Goal: Transaction & Acquisition: Purchase product/service

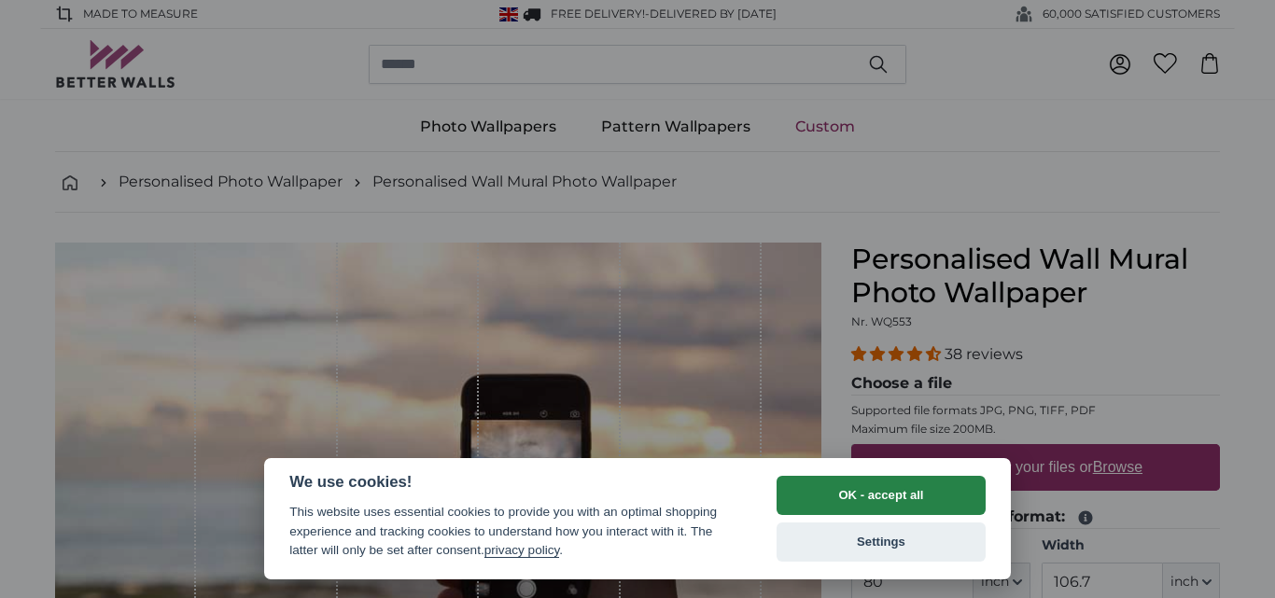
click at [914, 507] on button "OK - accept all" at bounding box center [881, 495] width 209 height 39
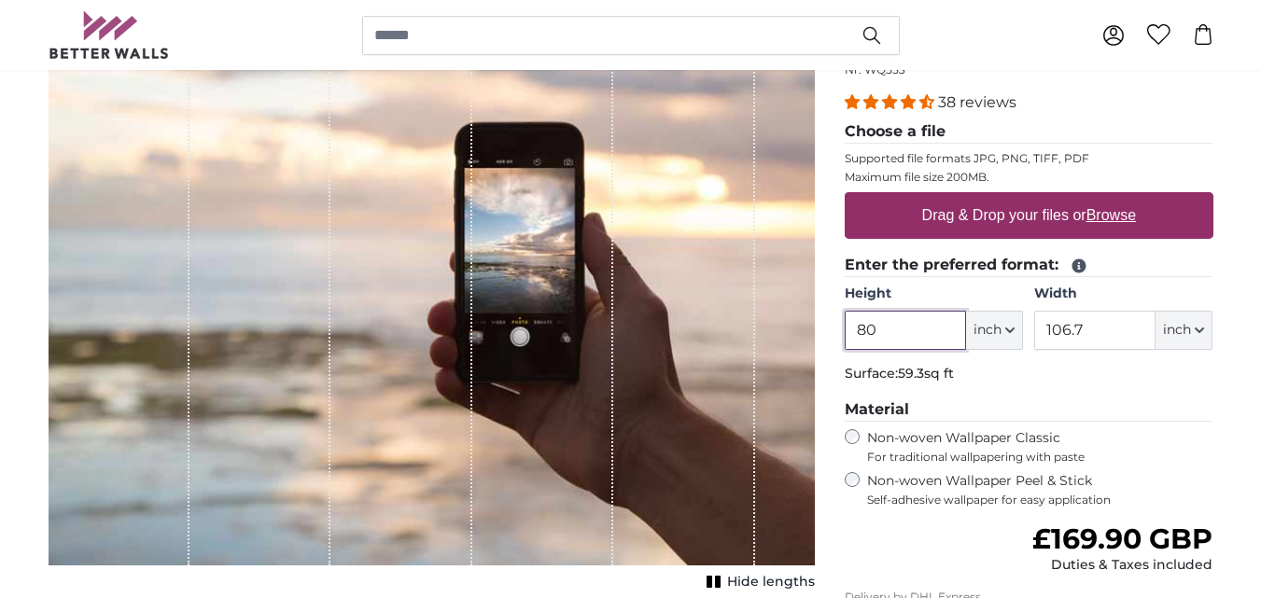
scroll to position [253, 0]
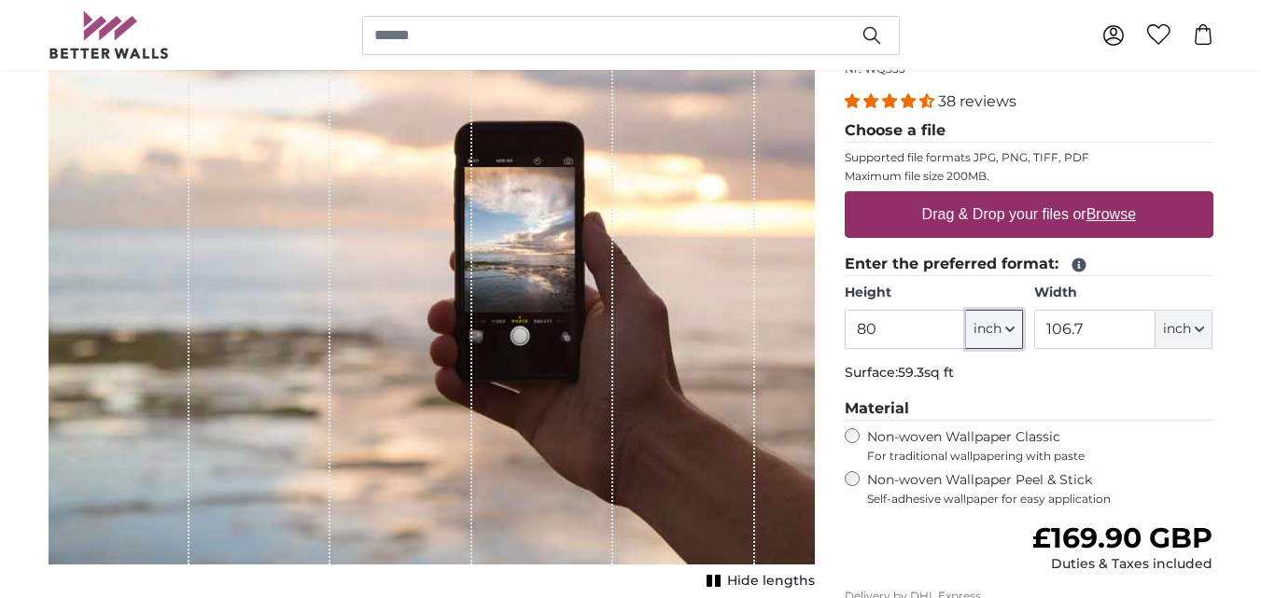
click at [1016, 346] on button "inch" at bounding box center [994, 329] width 57 height 39
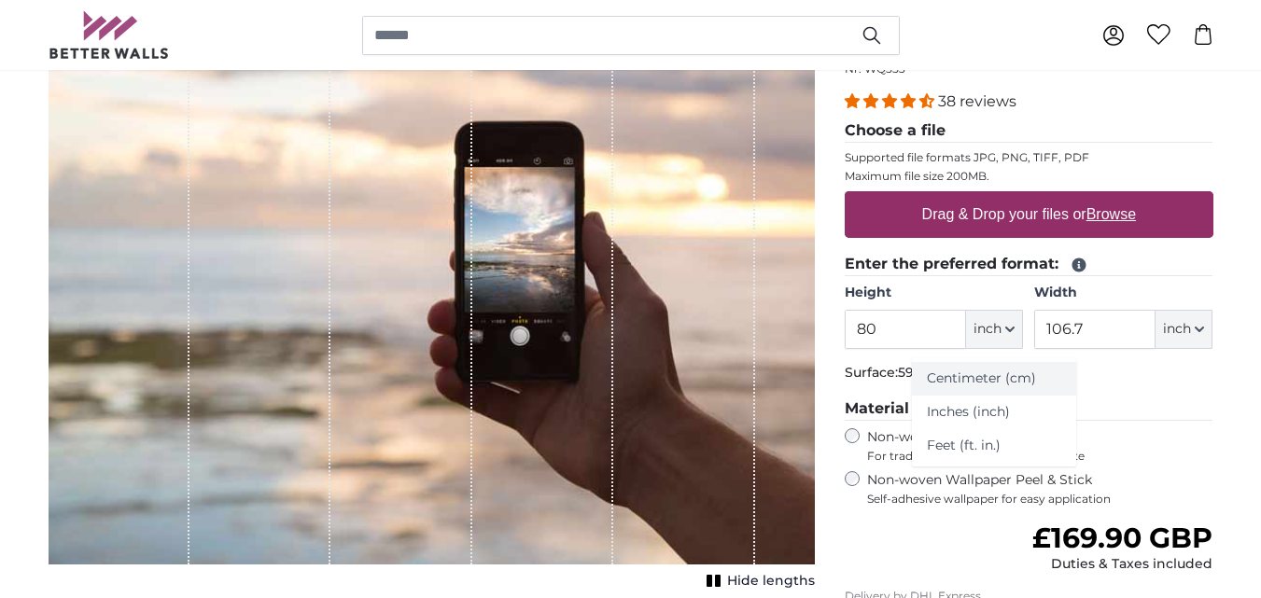
click at [948, 375] on link "Centimeter (cm)" at bounding box center [994, 379] width 164 height 34
type input "203.2"
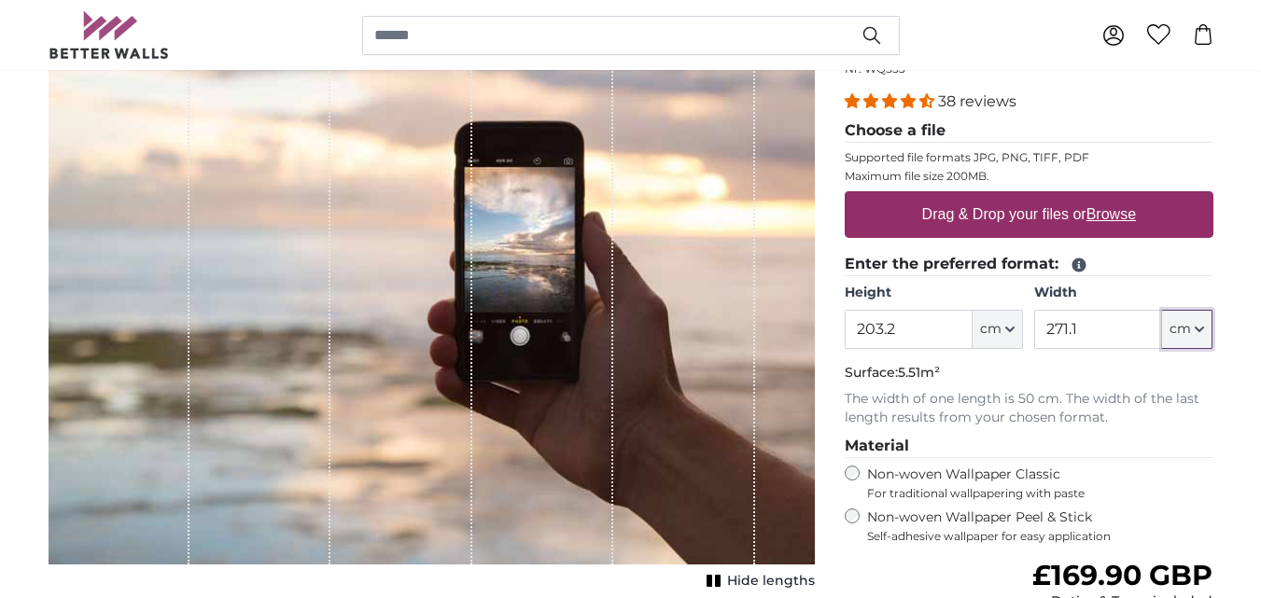
click at [1197, 334] on icon "button" at bounding box center [1199, 329] width 9 height 9
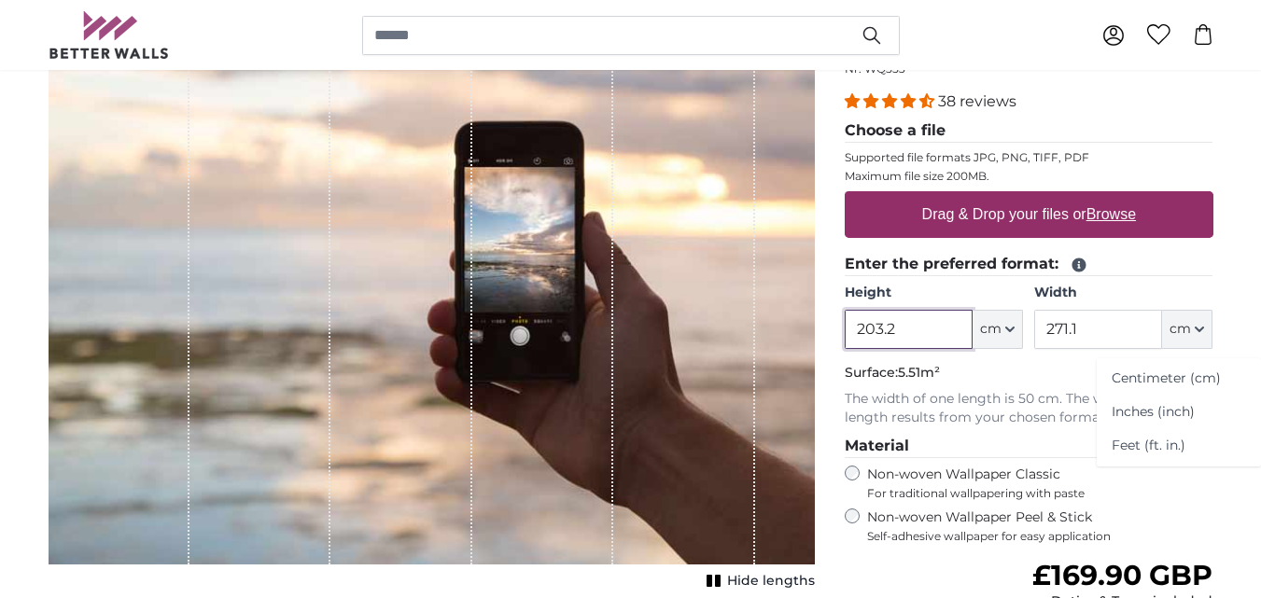
click at [900, 335] on input "203.2" at bounding box center [909, 329] width 128 height 39
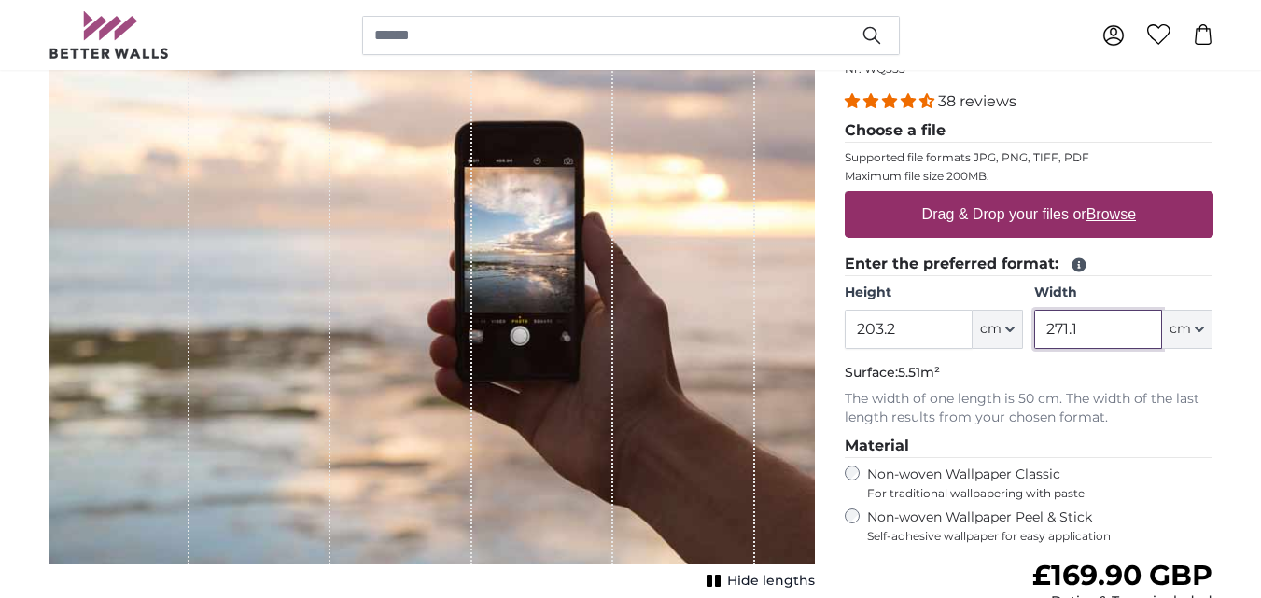
click at [1083, 322] on input "271.1" at bounding box center [1098, 329] width 128 height 39
type input "2"
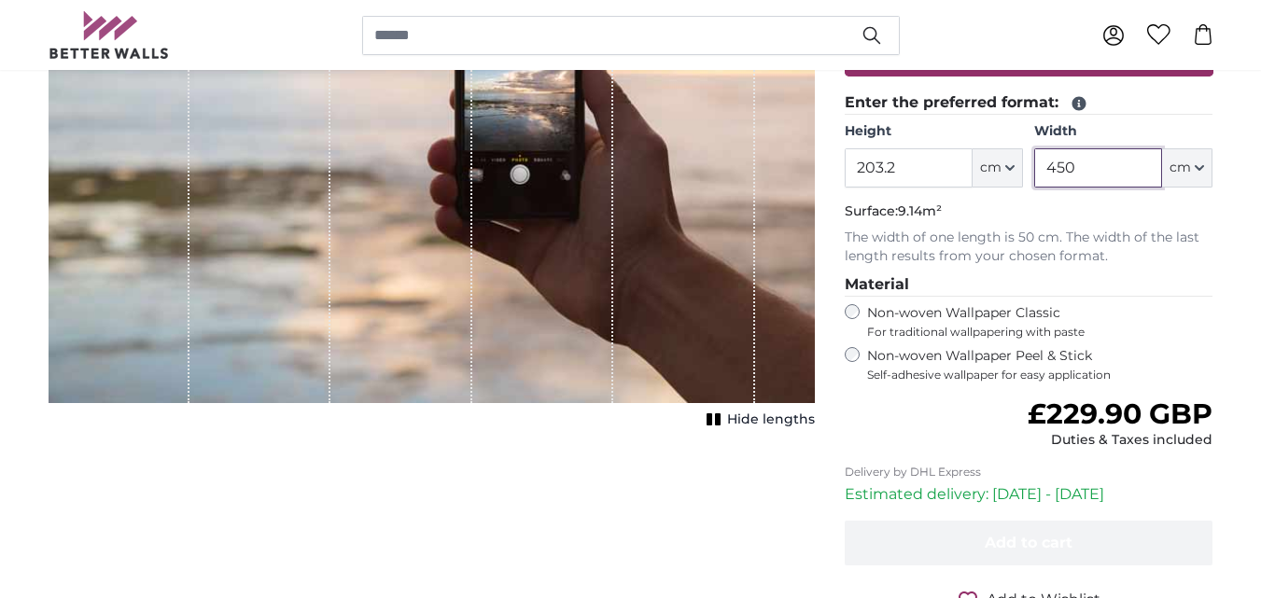
scroll to position [416, 0]
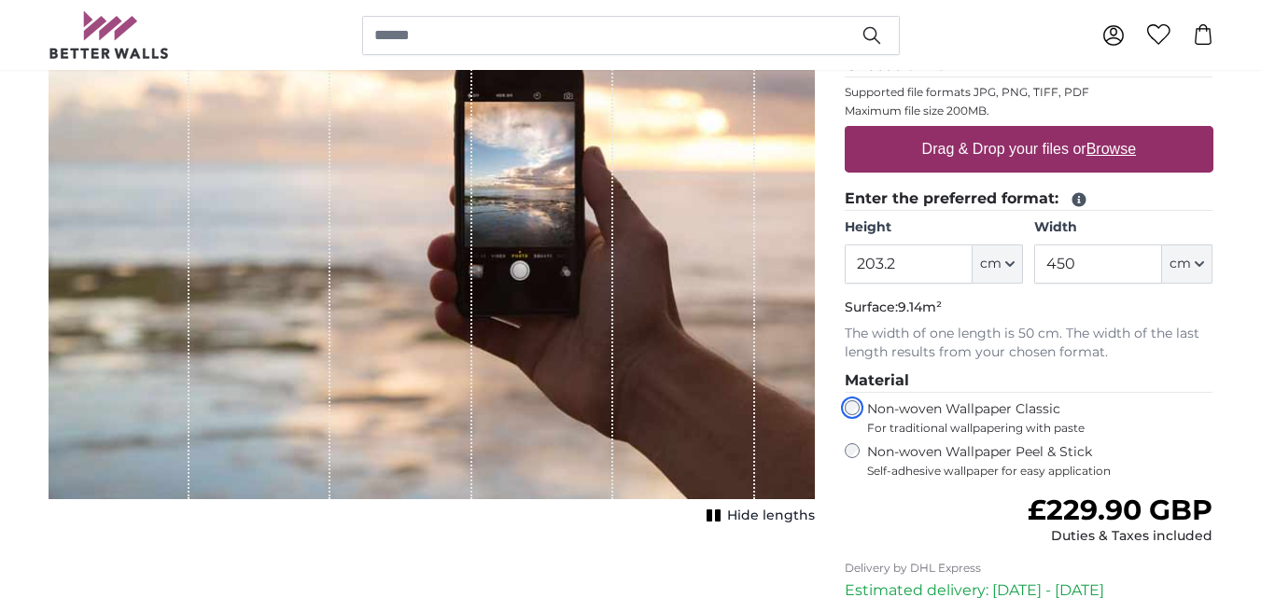
scroll to position [319, 0]
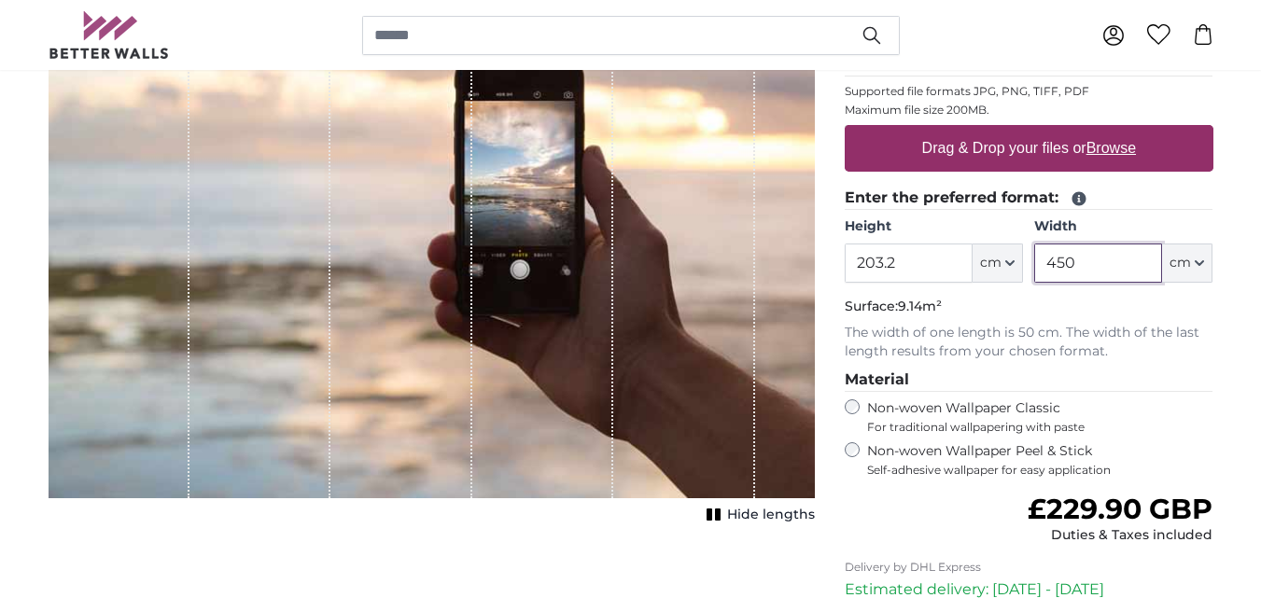
click at [1080, 266] on input "450" at bounding box center [1098, 263] width 128 height 39
type input "4"
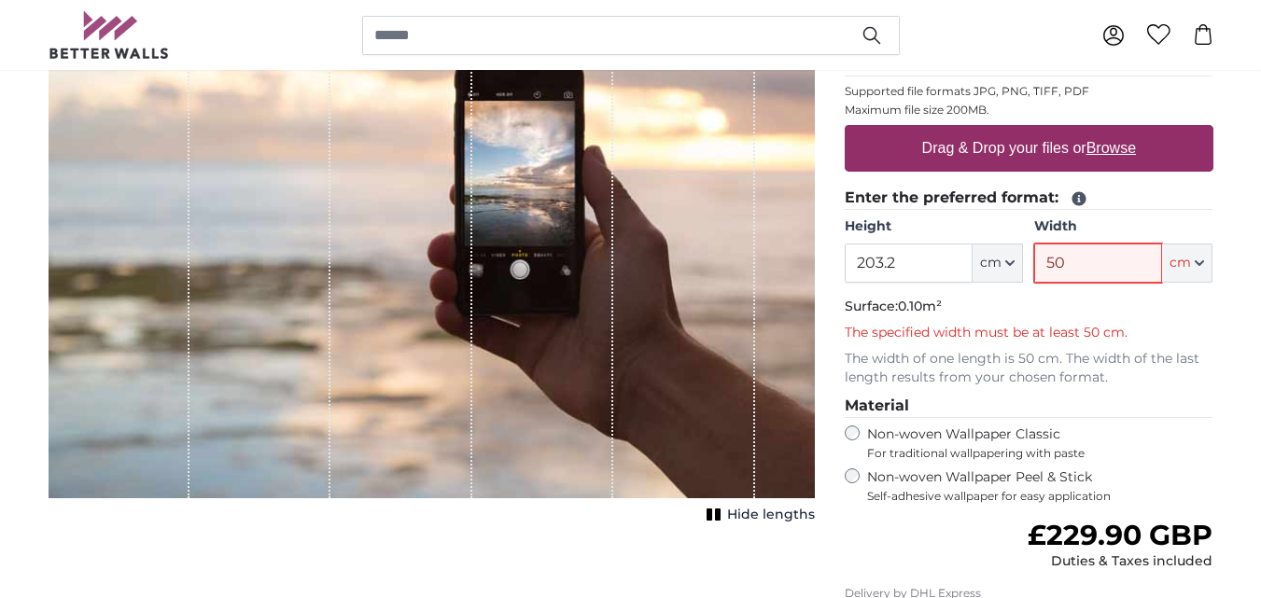
type input "500"
